Goal: Task Accomplishment & Management: Manage account settings

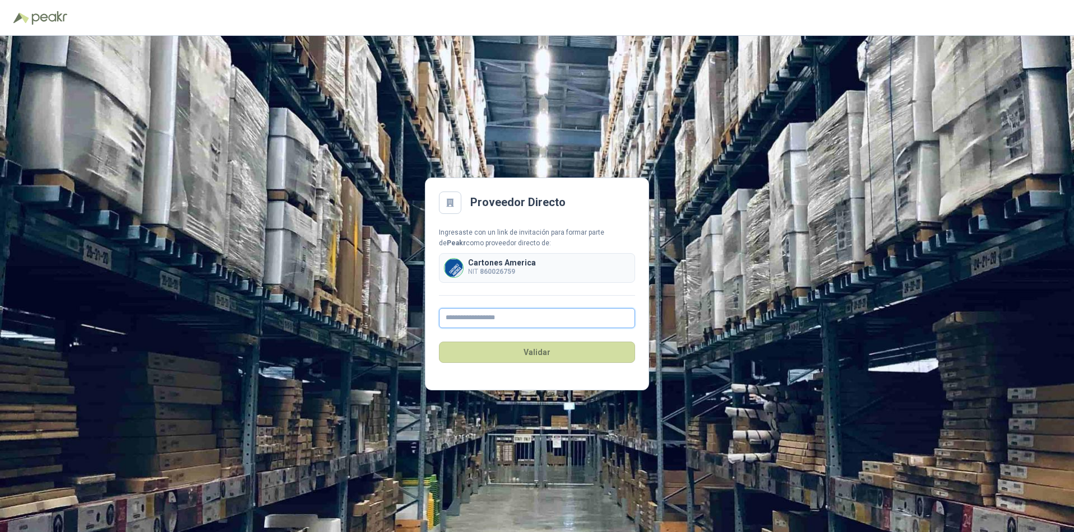
click at [462, 319] on input "text" at bounding box center [537, 318] width 196 height 20
type input "**********"
click at [532, 353] on button "Validar" at bounding box center [537, 352] width 196 height 21
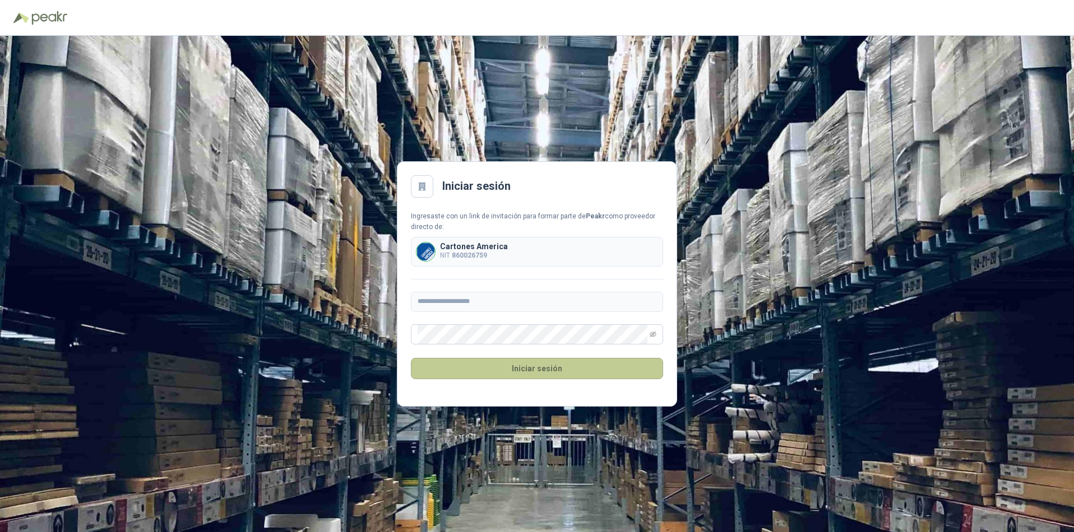
click at [516, 367] on button "Iniciar sesión" at bounding box center [537, 368] width 252 height 21
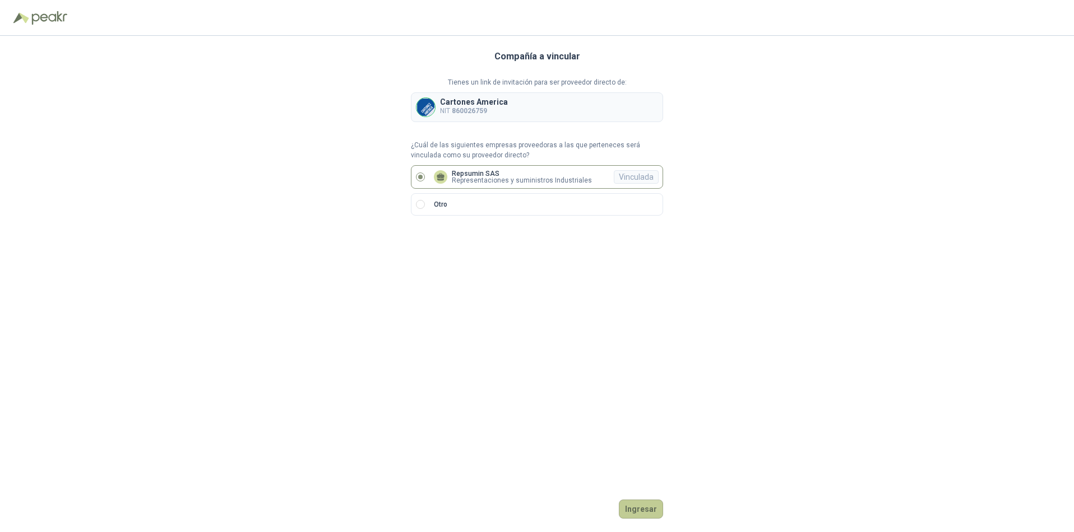
click at [635, 512] on button "Ingresar" at bounding box center [641, 509] width 44 height 19
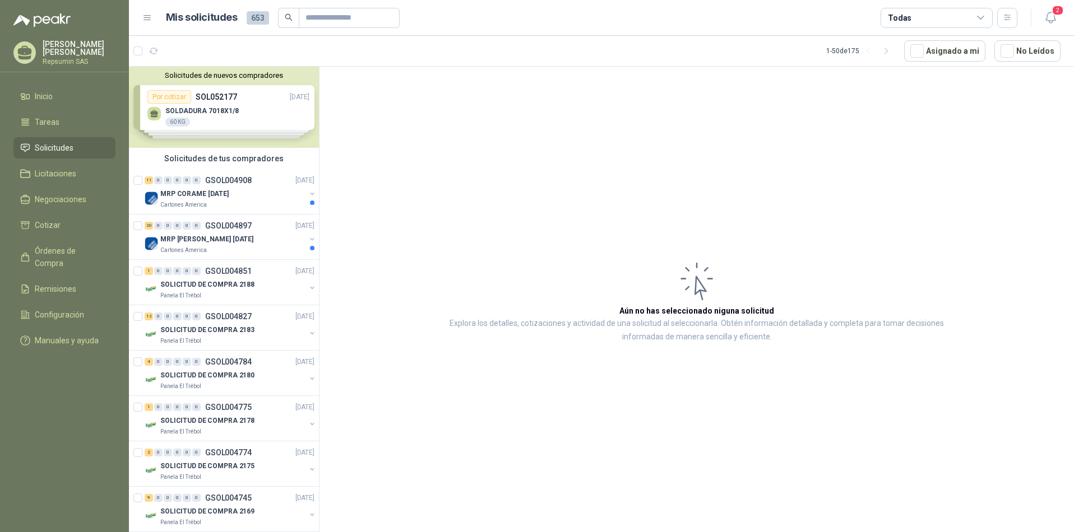
click at [158, 117] on div "Solicitudes de nuevos compradores Por cotizar SOL052177 [DATE] SOLDADURA 7018X1…" at bounding box center [224, 107] width 190 height 81
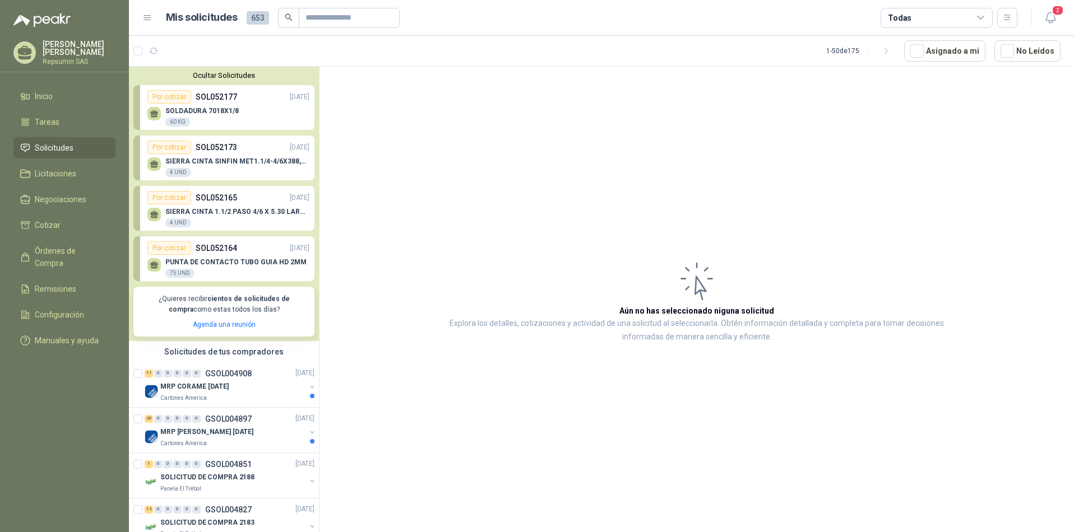
click at [155, 117] on icon at bounding box center [154, 116] width 7 height 2
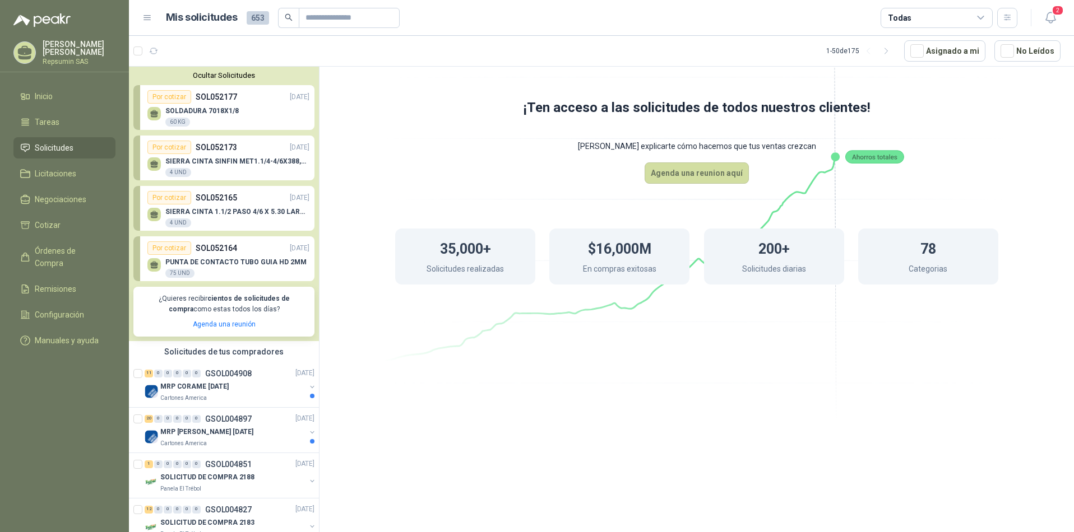
click at [154, 164] on icon at bounding box center [154, 162] width 8 height 5
click at [151, 215] on icon at bounding box center [154, 213] width 8 height 5
click at [149, 271] on div at bounding box center [153, 264] width 13 height 13
click at [150, 390] on img at bounding box center [151, 391] width 13 height 13
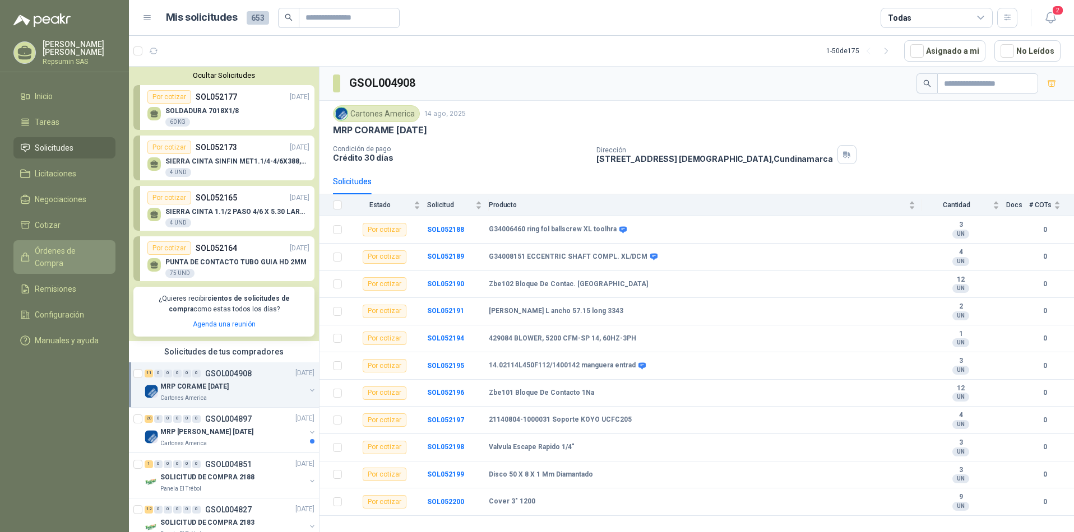
click at [58, 252] on span "Órdenes de Compra" at bounding box center [70, 257] width 70 height 25
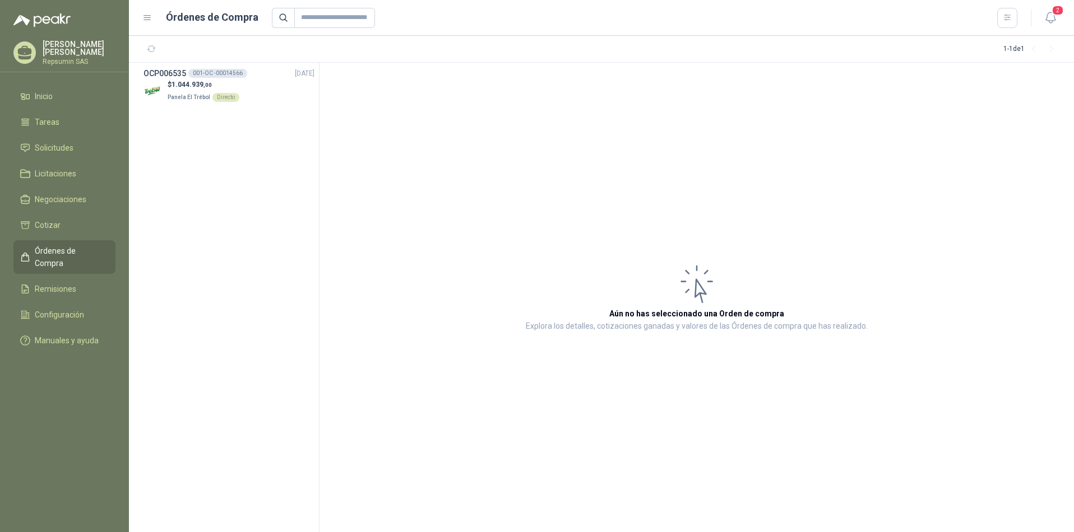
click at [52, 45] on p "[PERSON_NAME]" at bounding box center [79, 48] width 73 height 16
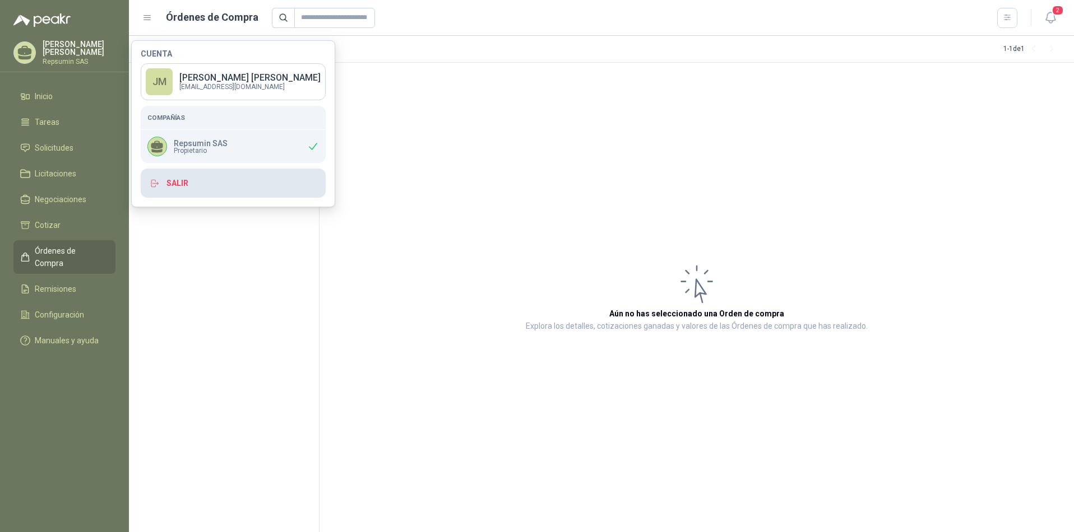
click at [171, 192] on button "Salir" at bounding box center [233, 183] width 185 height 29
